Goal: Check status: Check status

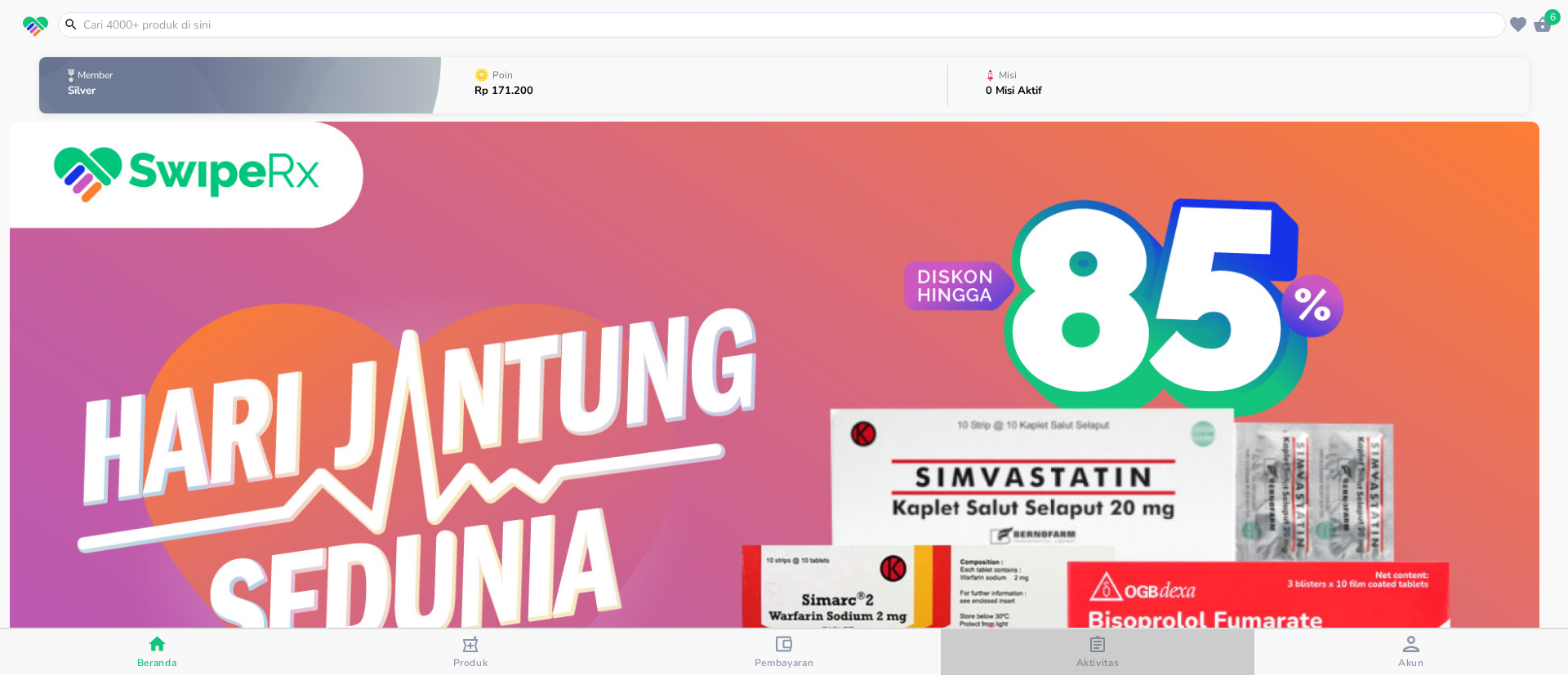
click at [1108, 642] on div "Aktivitas" at bounding box center [1097, 653] width 43 height 33
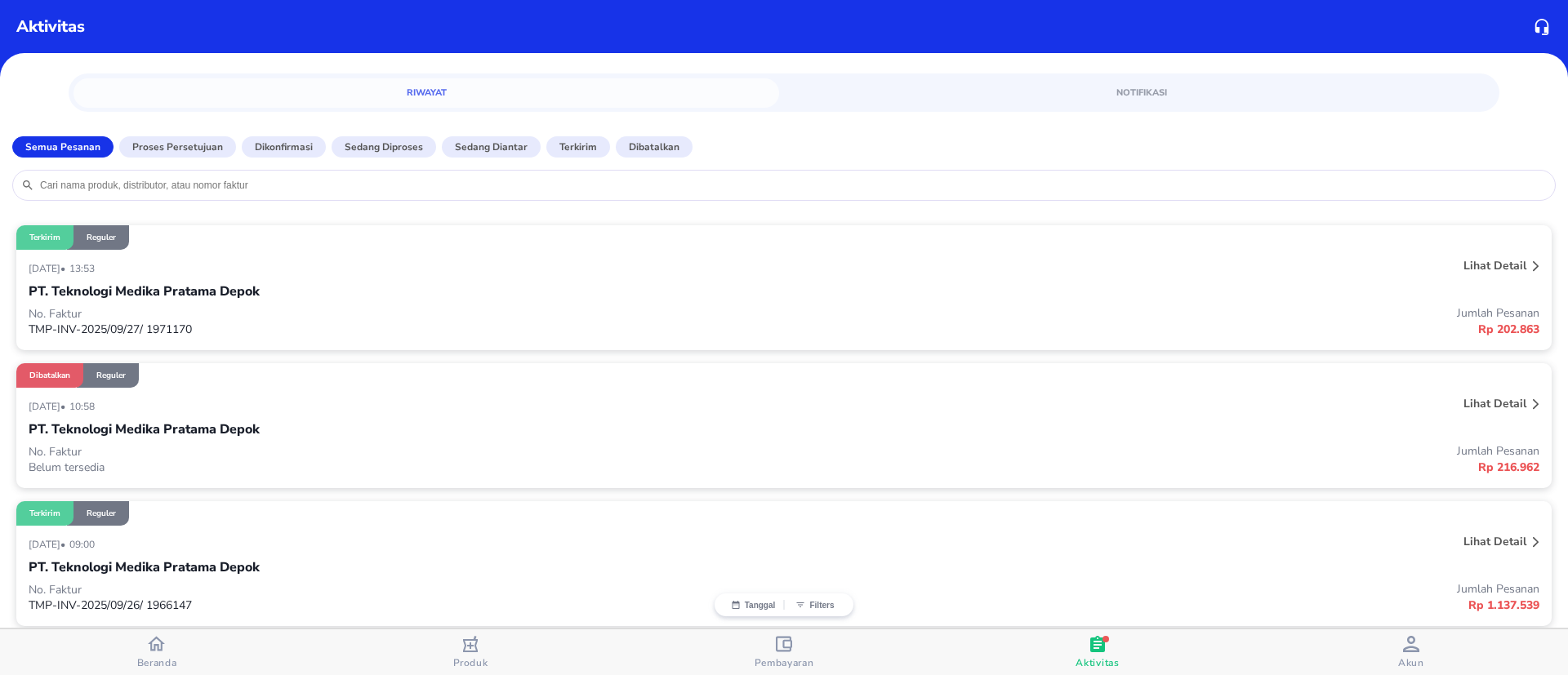
click at [1397, 423] on div "PT. Teknologi Medika Pratama Depok" at bounding box center [784, 429] width 1511 height 28
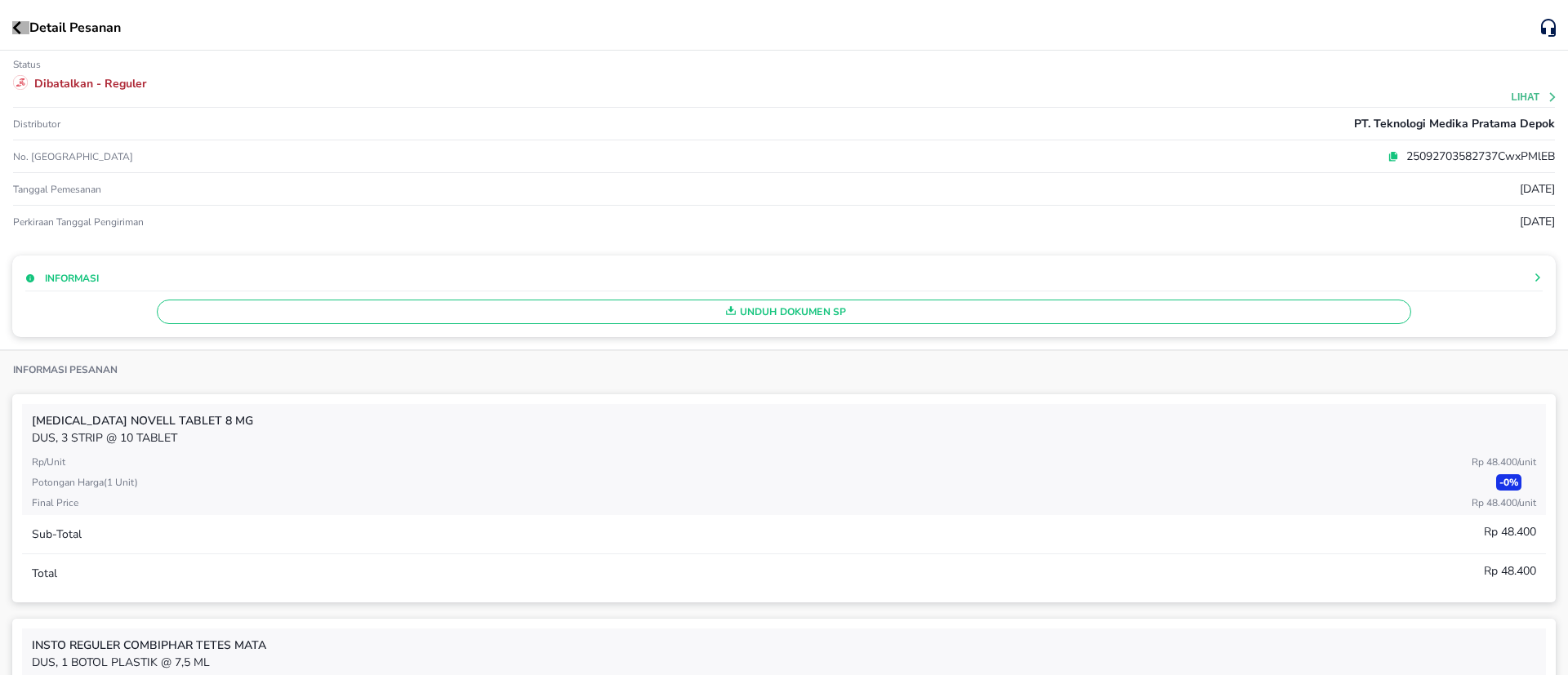
click at [18, 26] on icon "button" at bounding box center [17, 28] width 9 height 13
